Goal: Task Accomplishment & Management: Manage account settings

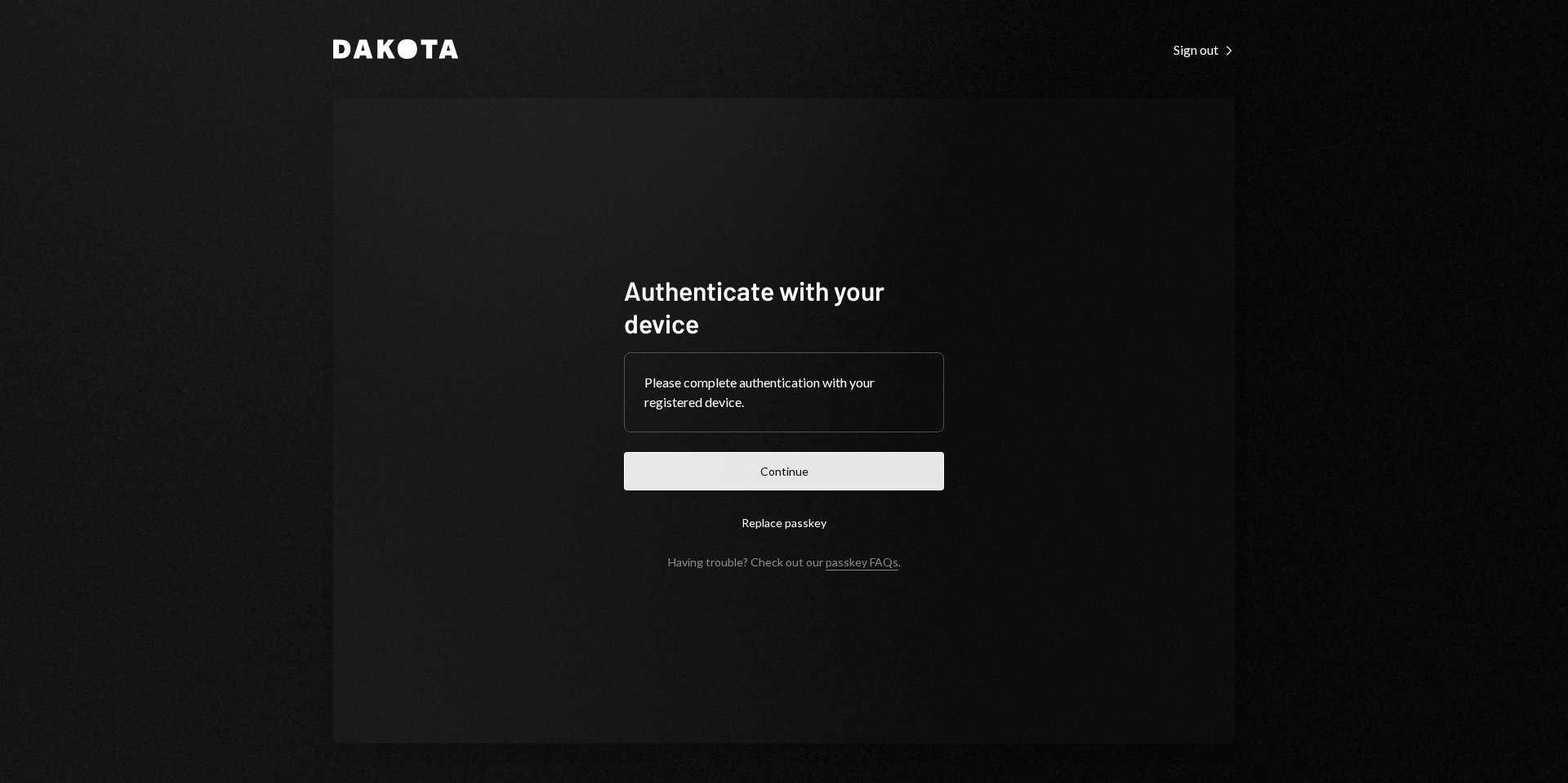
click at [819, 487] on button "Continue" at bounding box center [784, 471] width 320 height 39
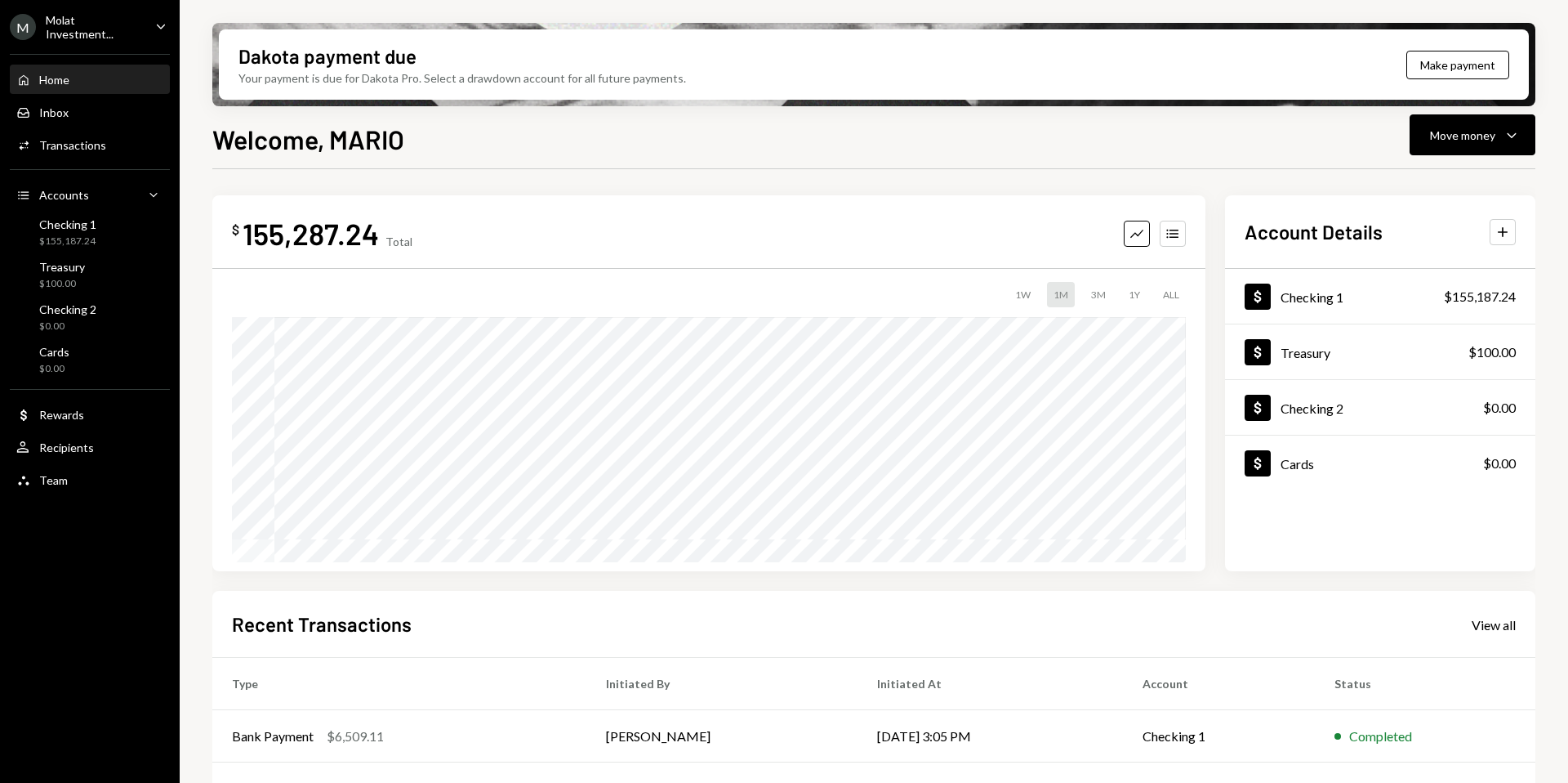
click at [65, 27] on div "Molat Investment..." at bounding box center [94, 27] width 96 height 28
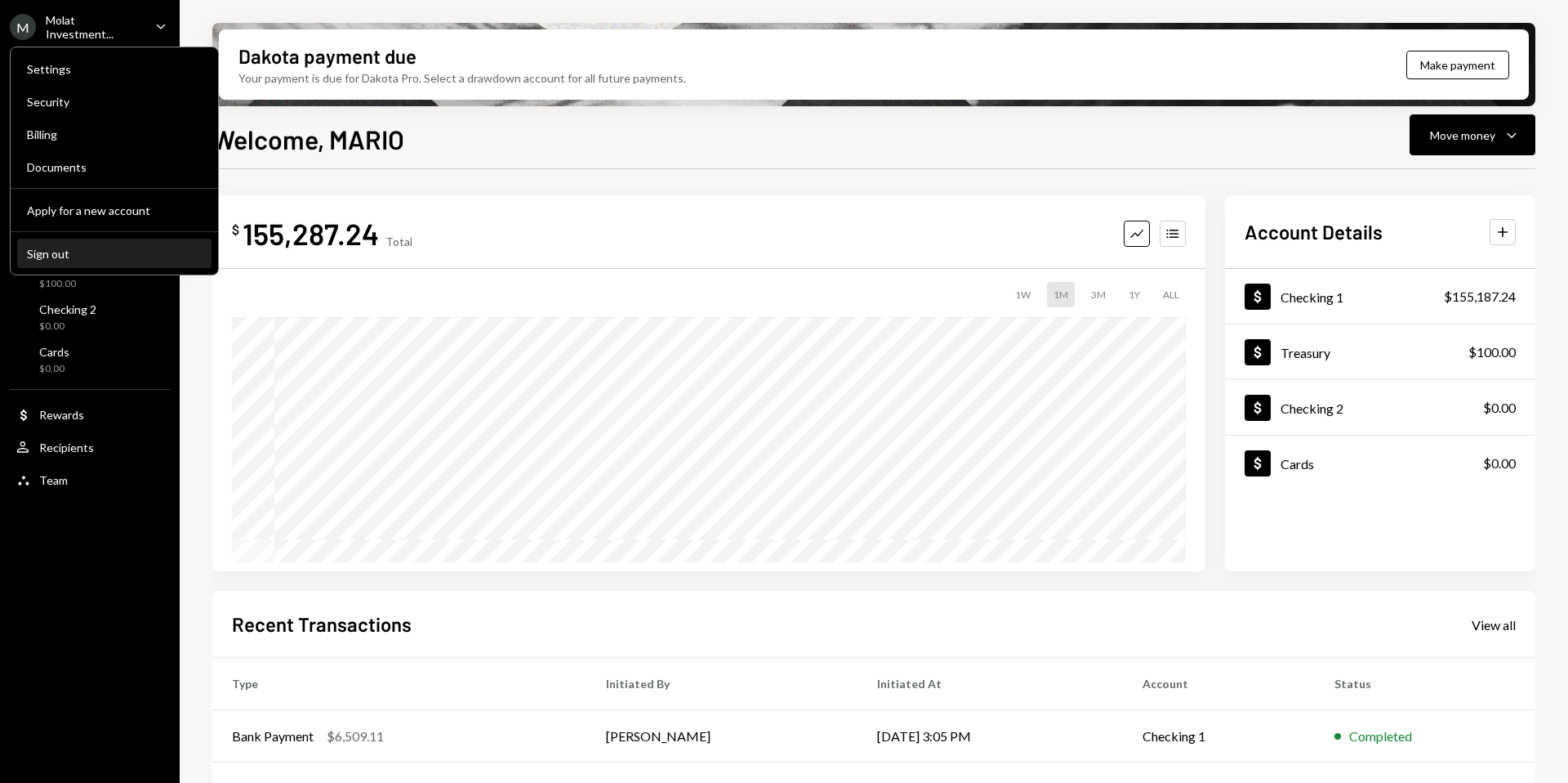
click at [83, 252] on div "Sign out" at bounding box center [114, 253] width 174 height 14
